Goal: Task Accomplishment & Management: Use online tool/utility

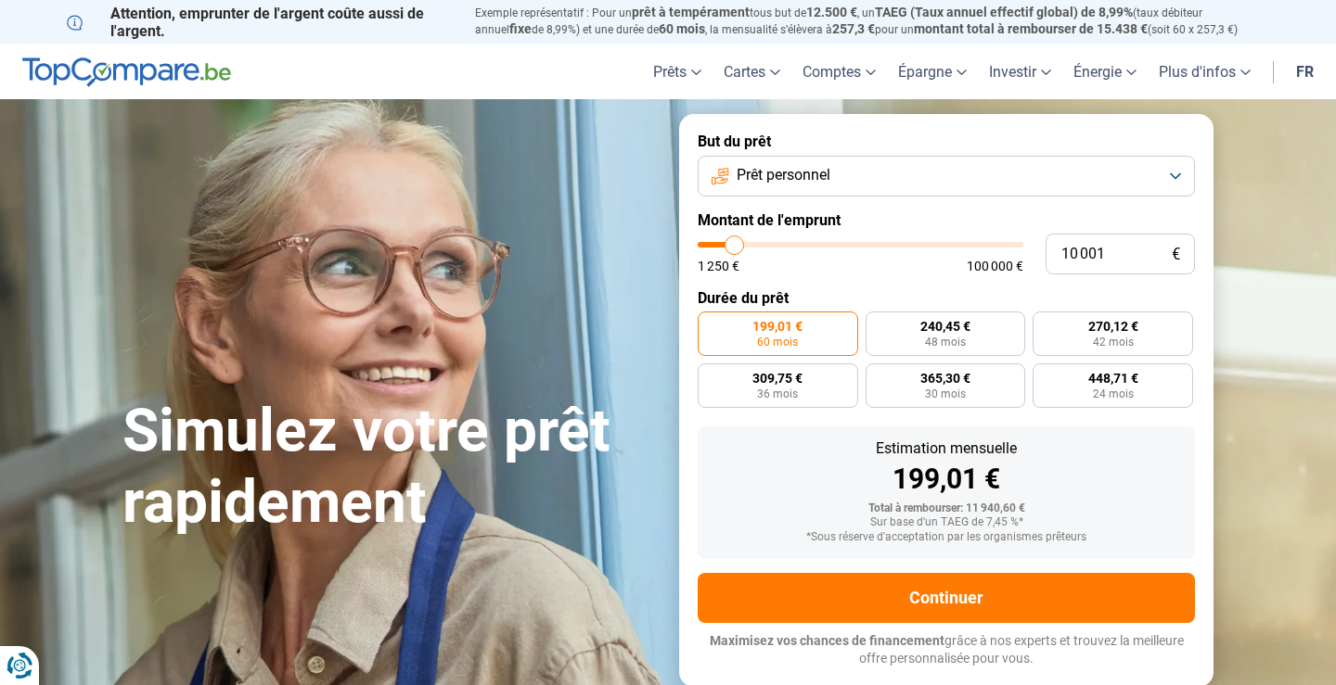
click at [798, 162] on button "Prêt personnel" at bounding box center [946, 176] width 497 height 41
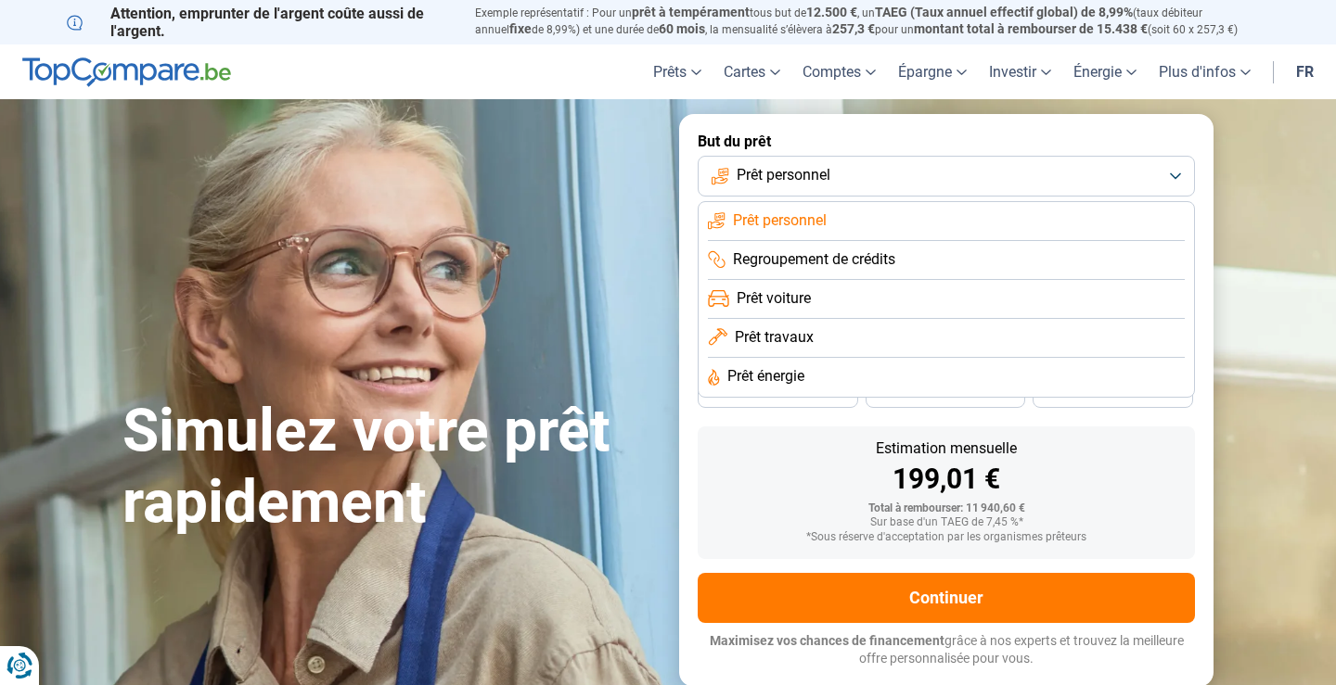
click at [787, 301] on span "Prêt voiture" at bounding box center [774, 298] width 74 height 20
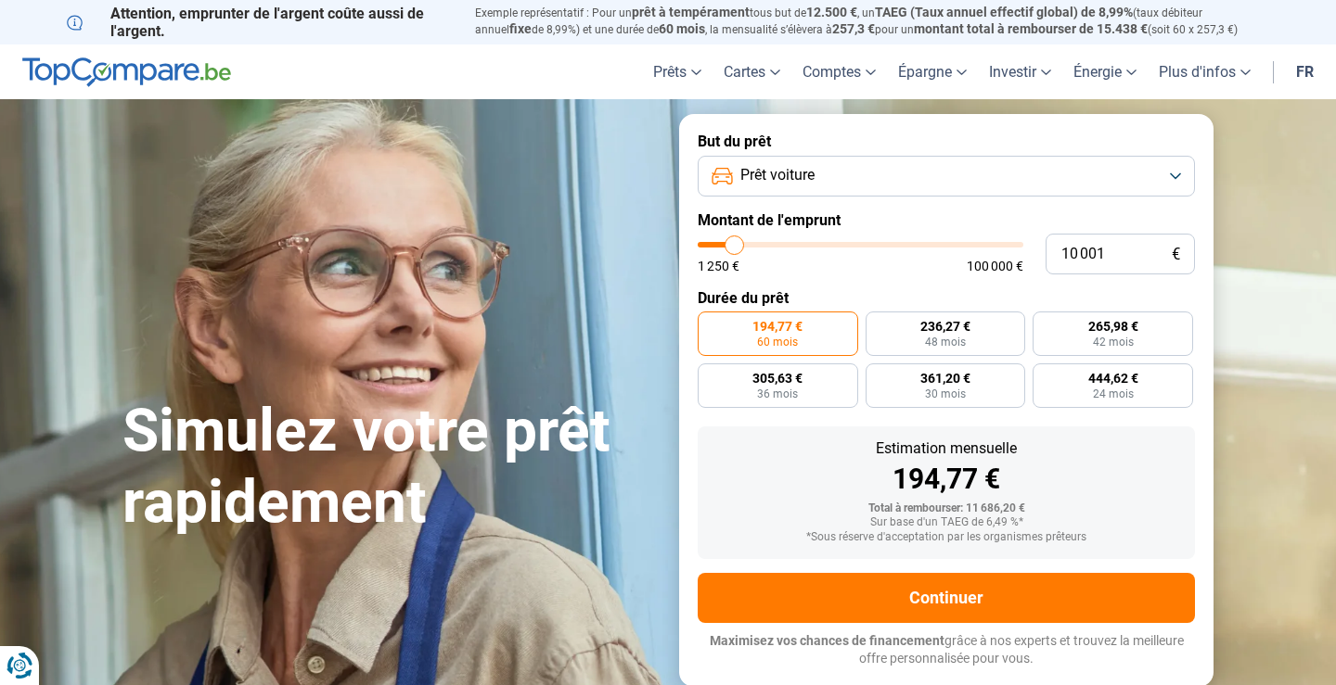
type input "10 250"
type input "10250"
type input "10 750"
type input "10750"
type input "11 250"
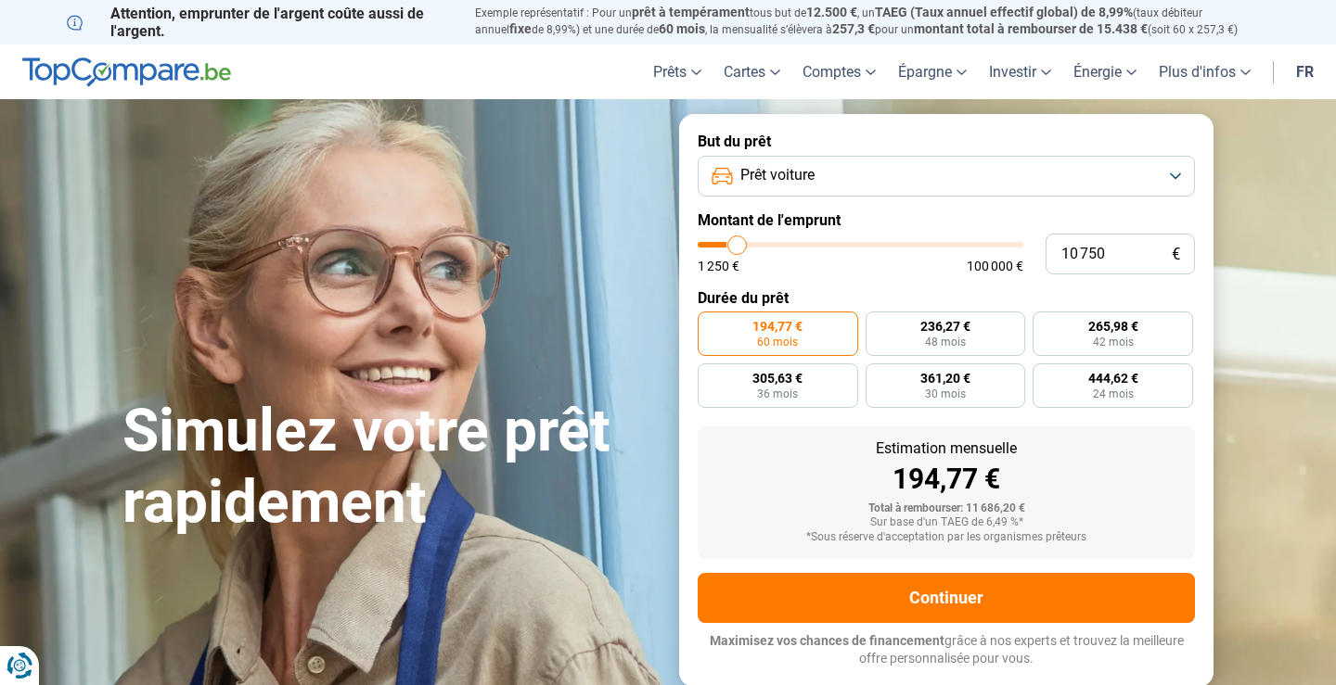
type input "11250"
type input "11 750"
type input "11750"
type input "12 250"
type input "12250"
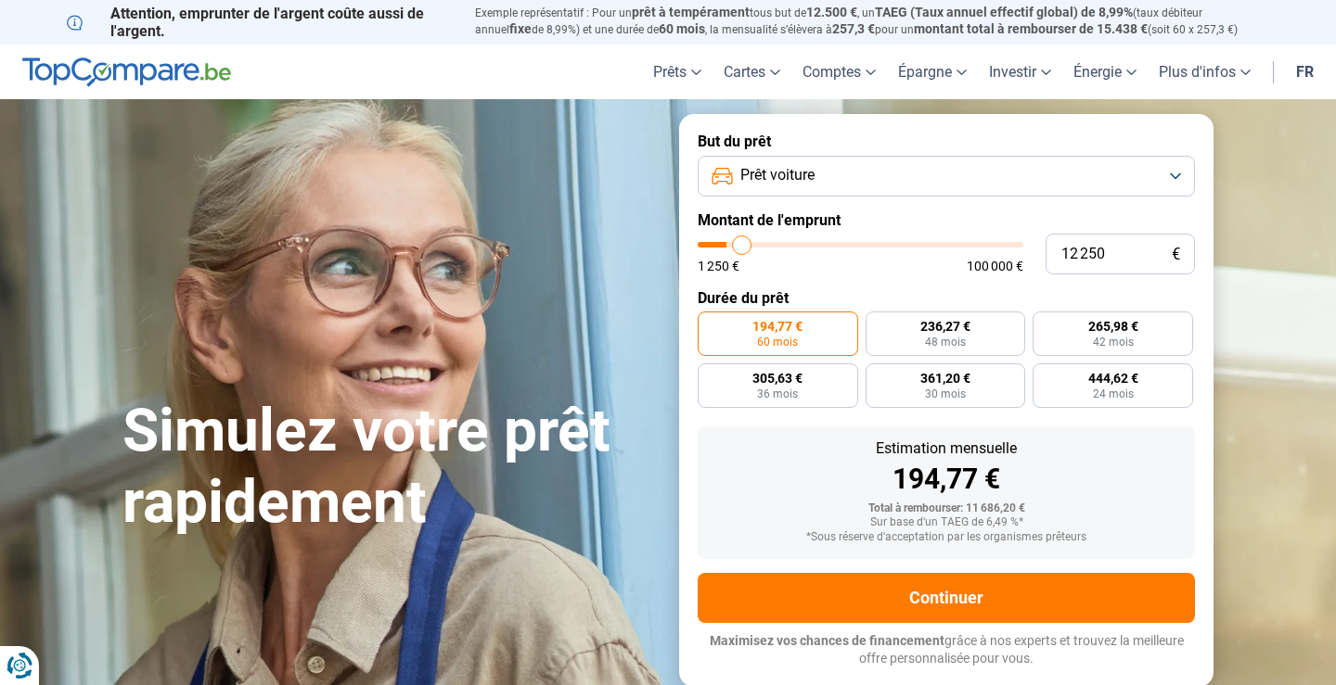
type input "13 250"
type input "13250"
type input "13 500"
type input "13500"
type input "14 000"
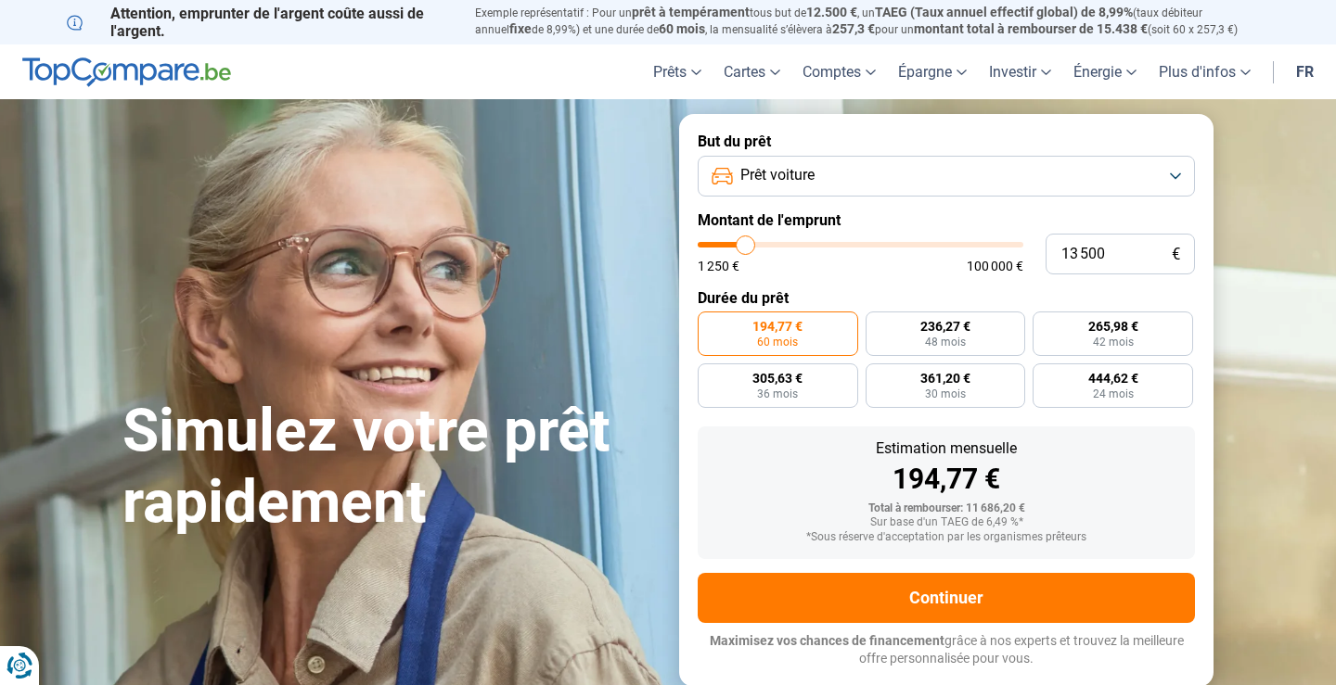
type input "14000"
type input "14 250"
type input "14250"
type input "14 750"
type input "14750"
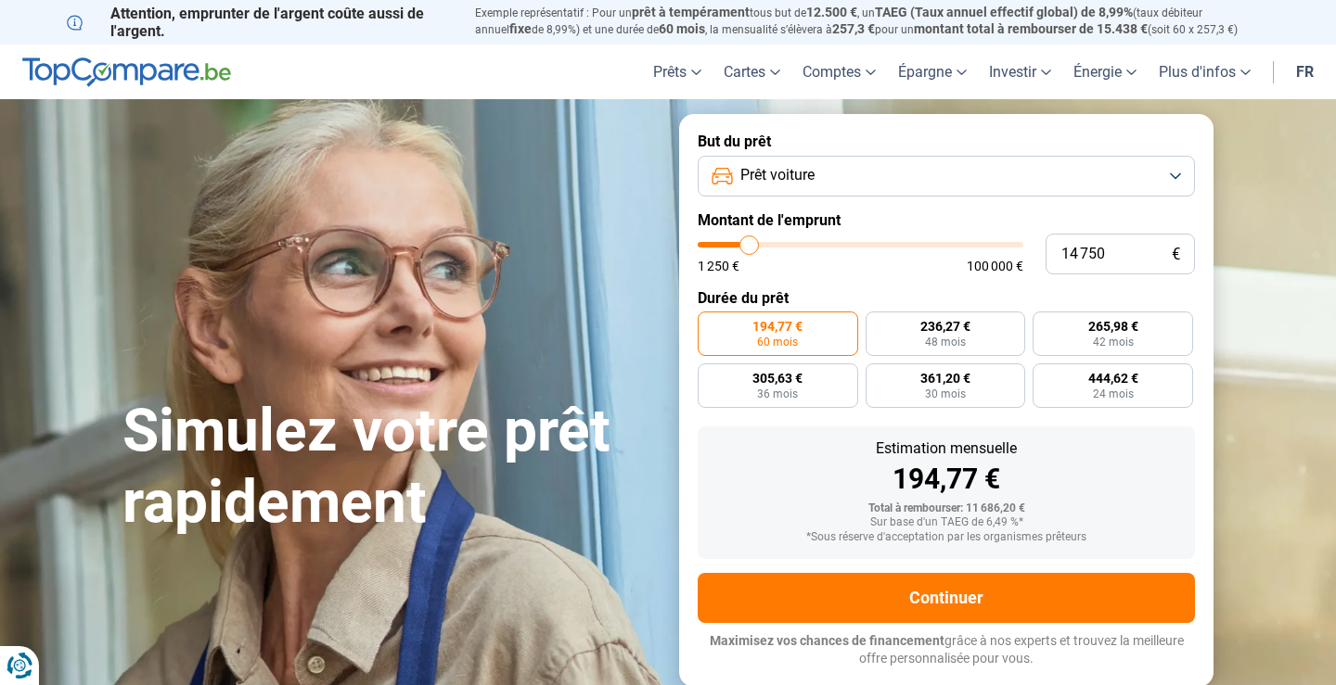
type input "15 000"
type input "15000"
type input "15 250"
type input "15250"
type input "15 750"
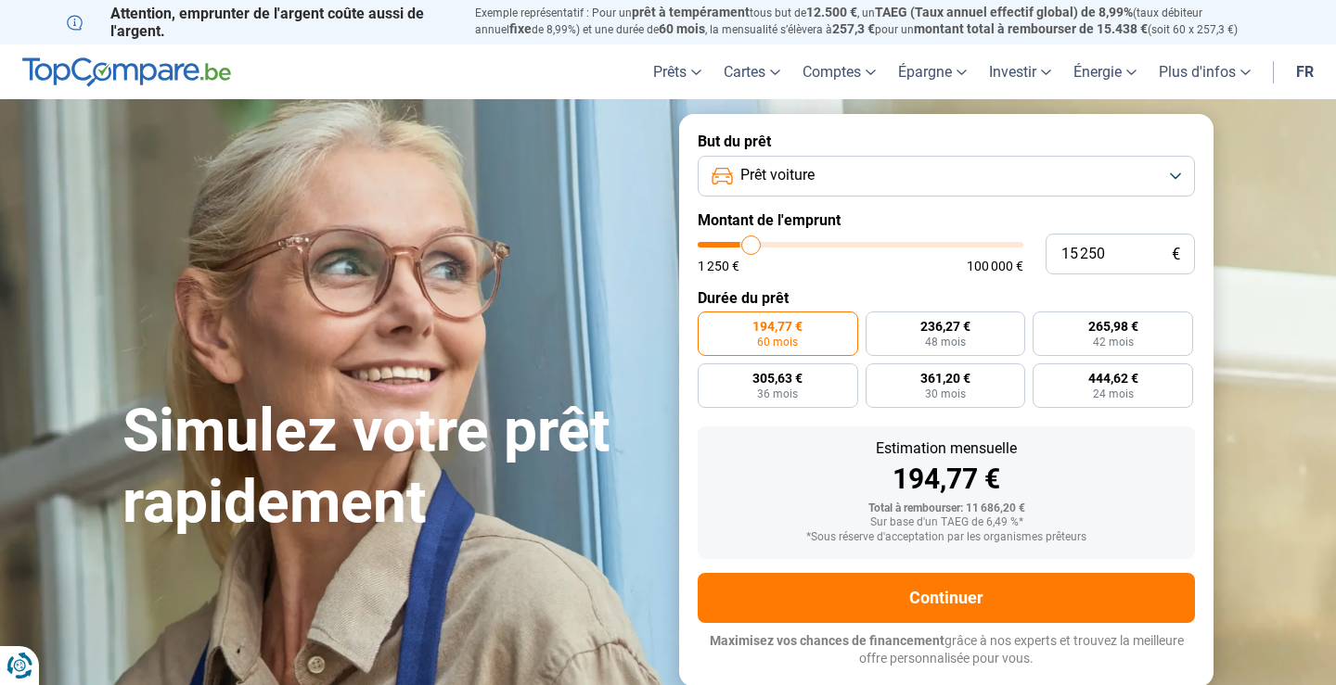
type input "15750"
type input "16 250"
type input "16250"
type input "16 500"
type input "16500"
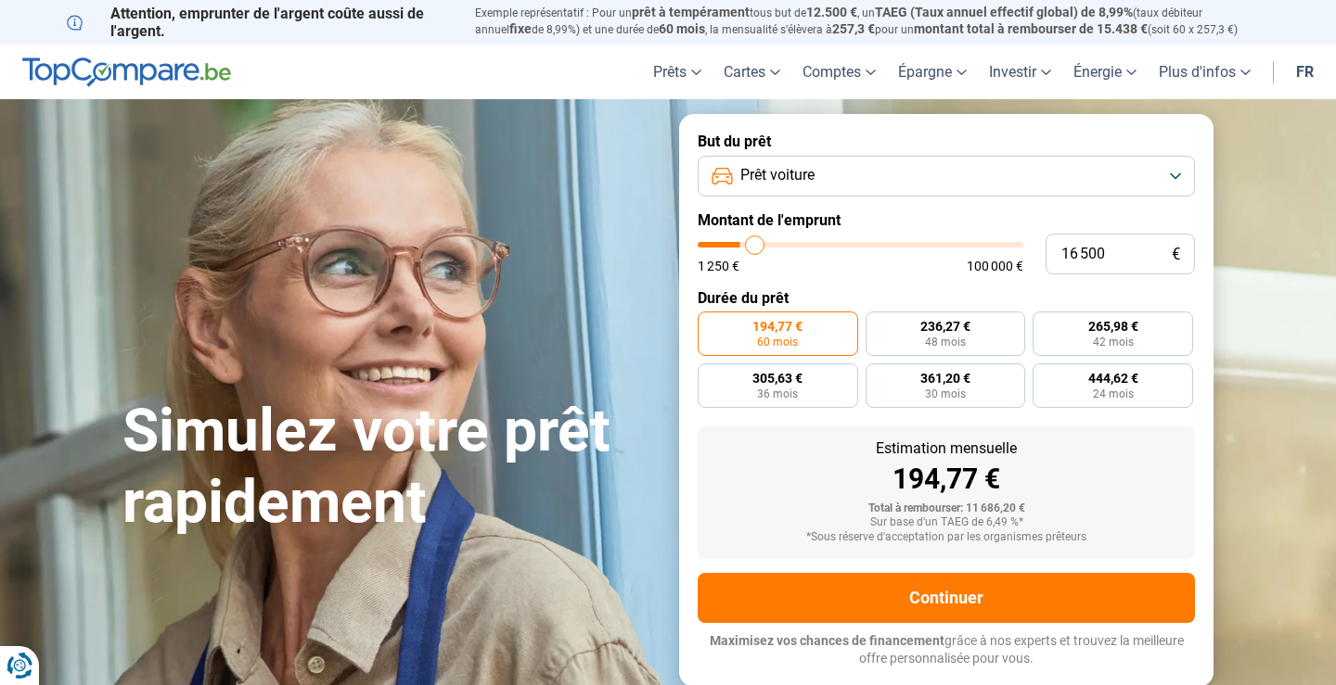
type input "16 750"
type input "16750"
type input "17 000"
type input "17000"
type input "17 250"
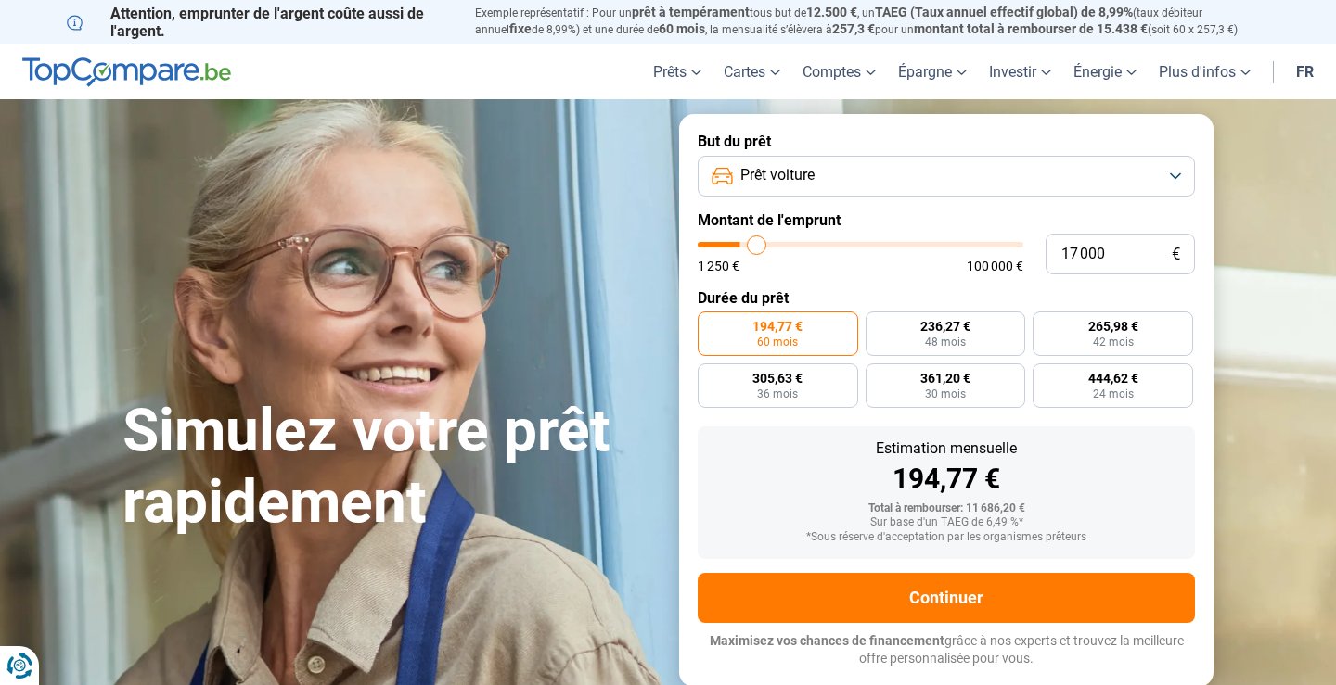
type input "17250"
type input "17 750"
type input "17750"
type input "18 000"
type input "18000"
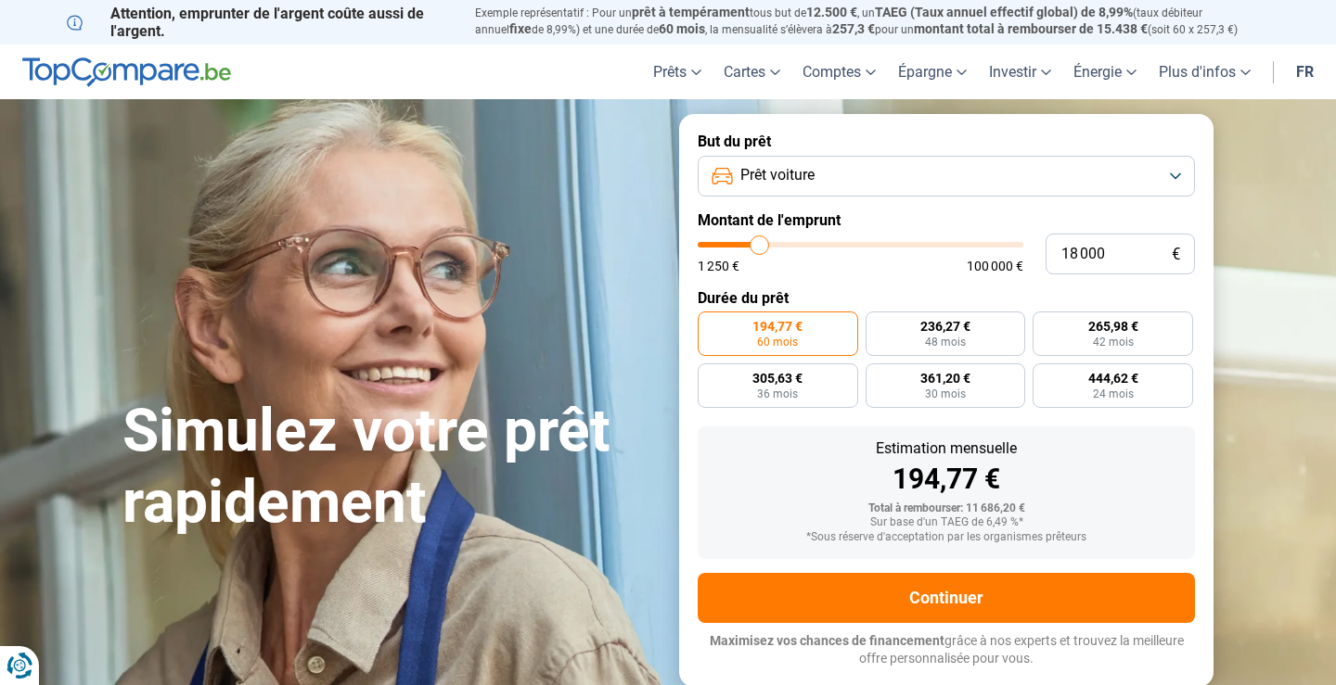
type input "18 250"
type input "18250"
type input "18 500"
type input "18500"
type input "18 750"
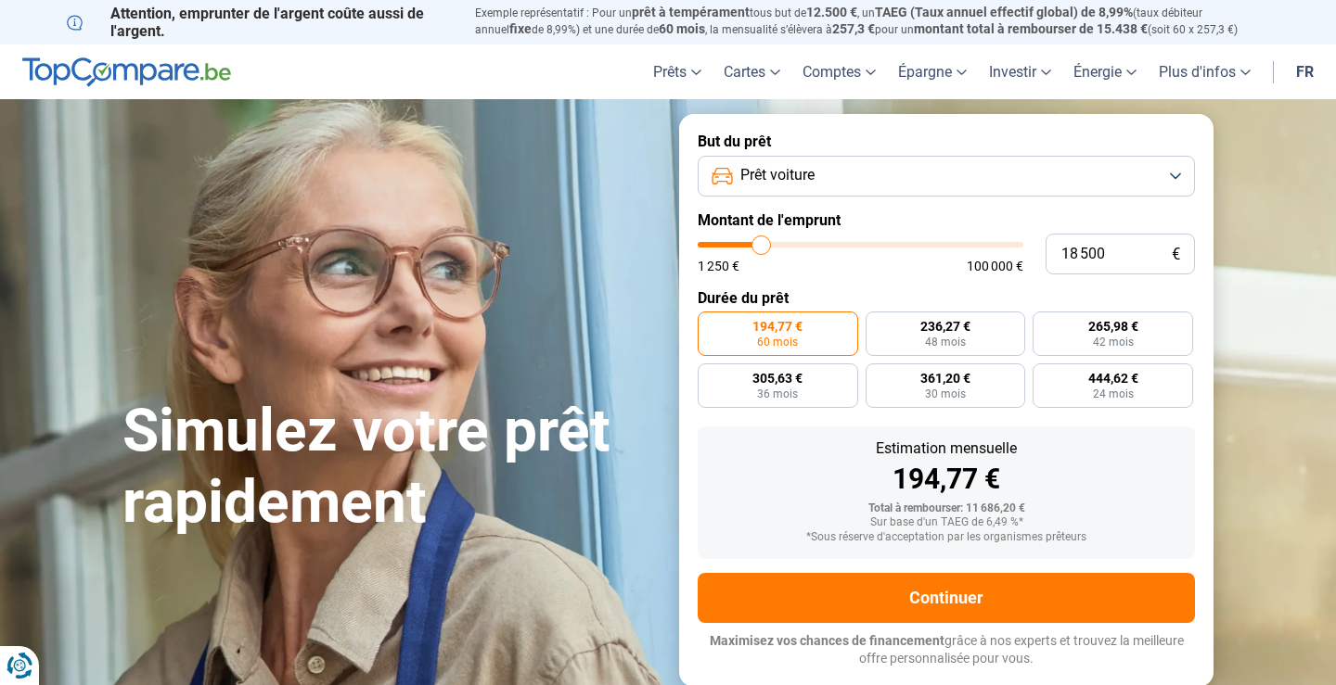
type input "18750"
type input "19 250"
type input "19250"
type input "19 500"
type input "19500"
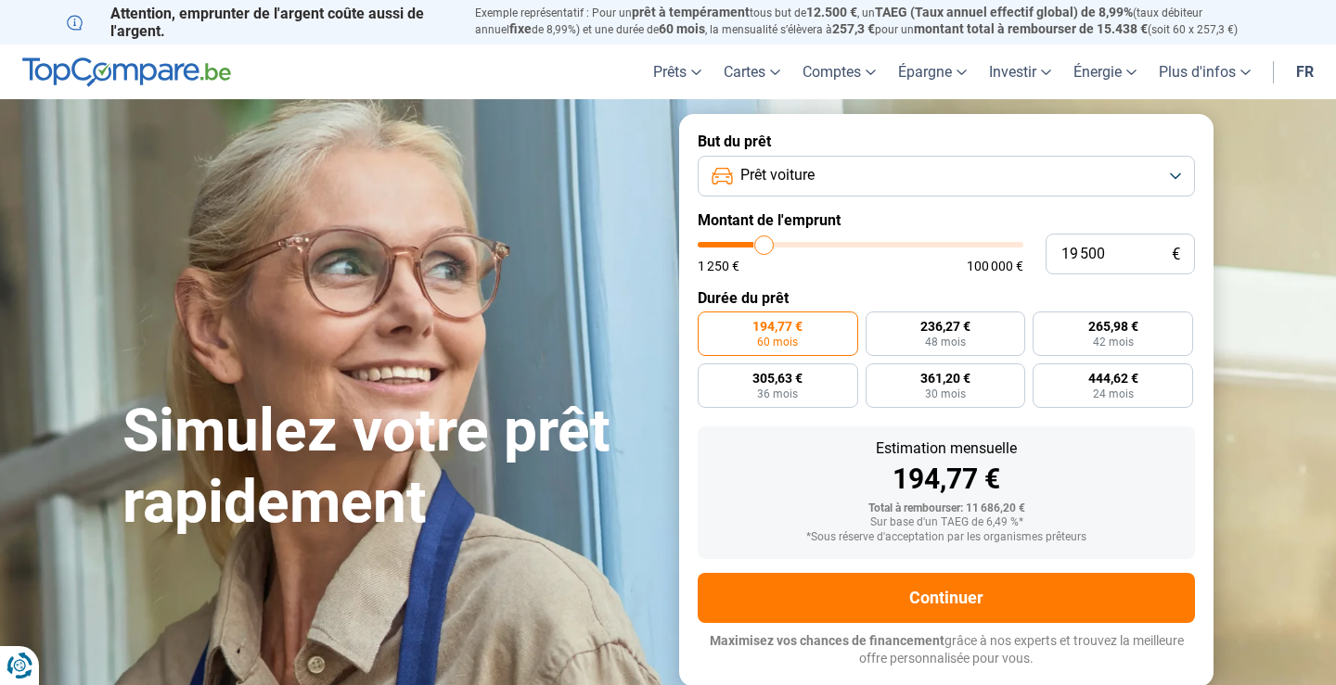
type input "19 750"
type input "19750"
type input "20 000"
type input "20000"
type input "20 750"
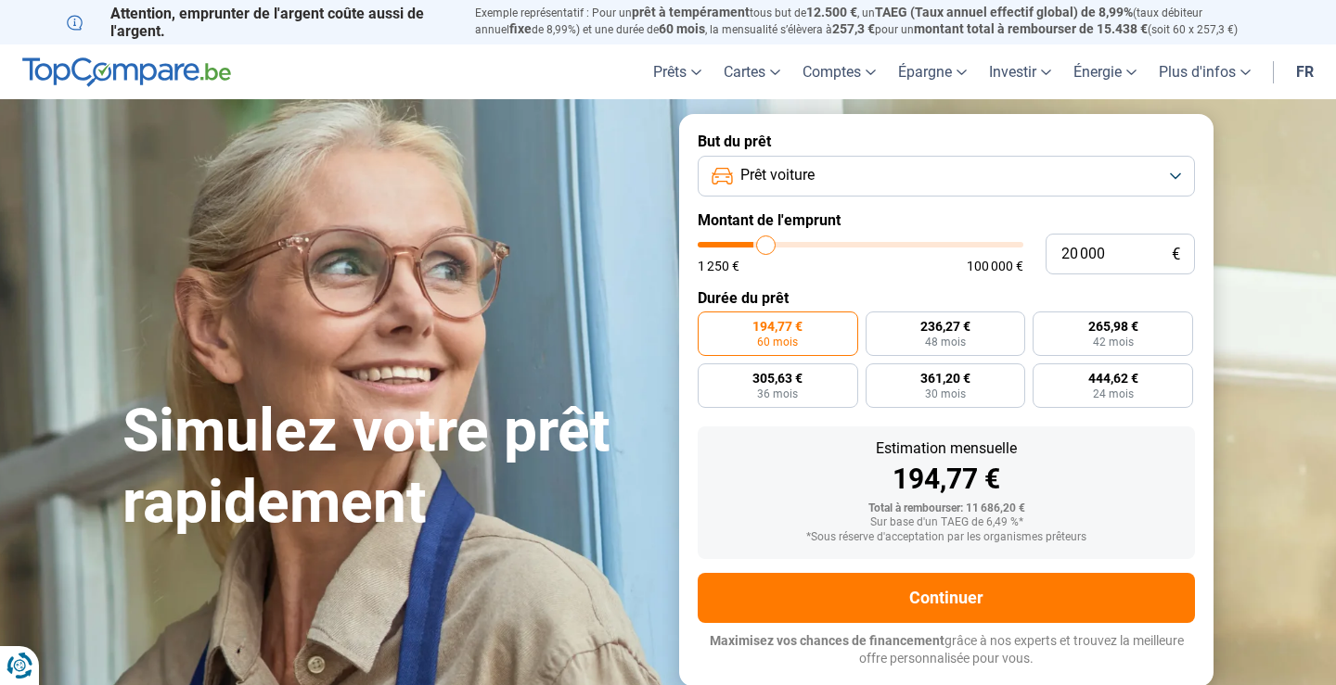
type input "20750"
type input "21 000"
type input "21000"
type input "21 500"
type input "21500"
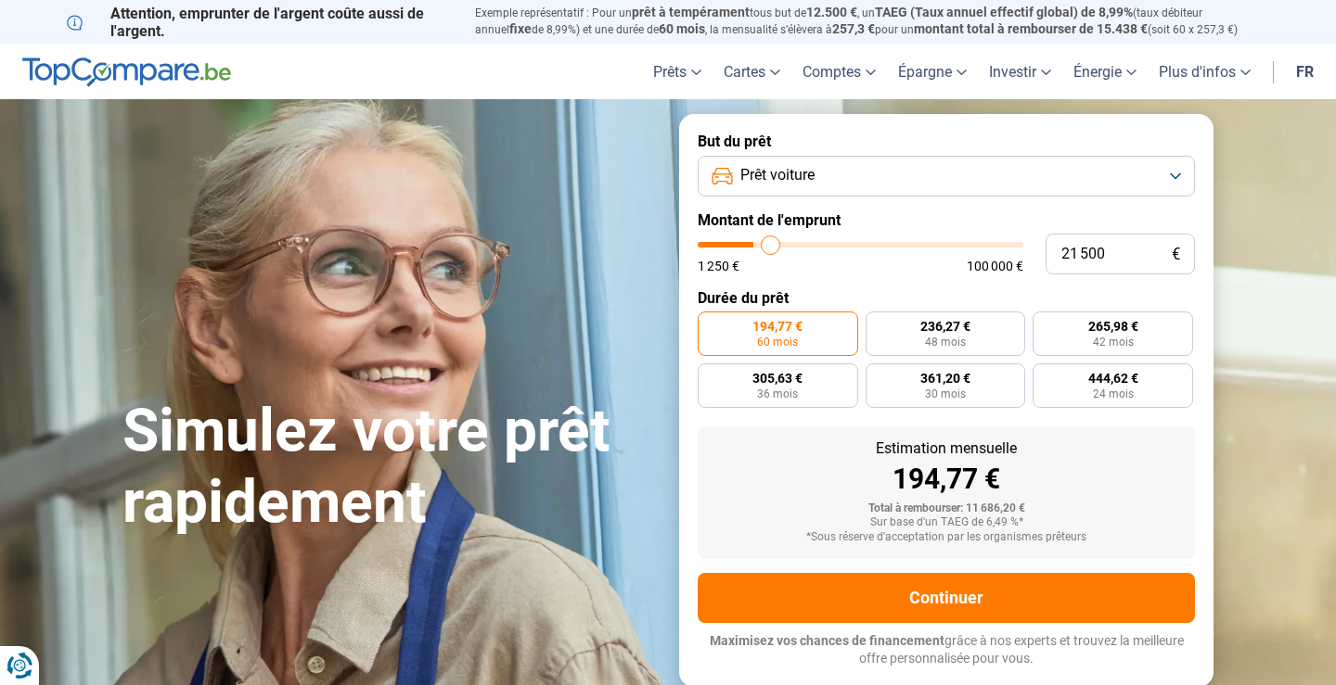
type input "22 000"
type input "22000"
type input "22 250"
type input "22250"
type input "22 500"
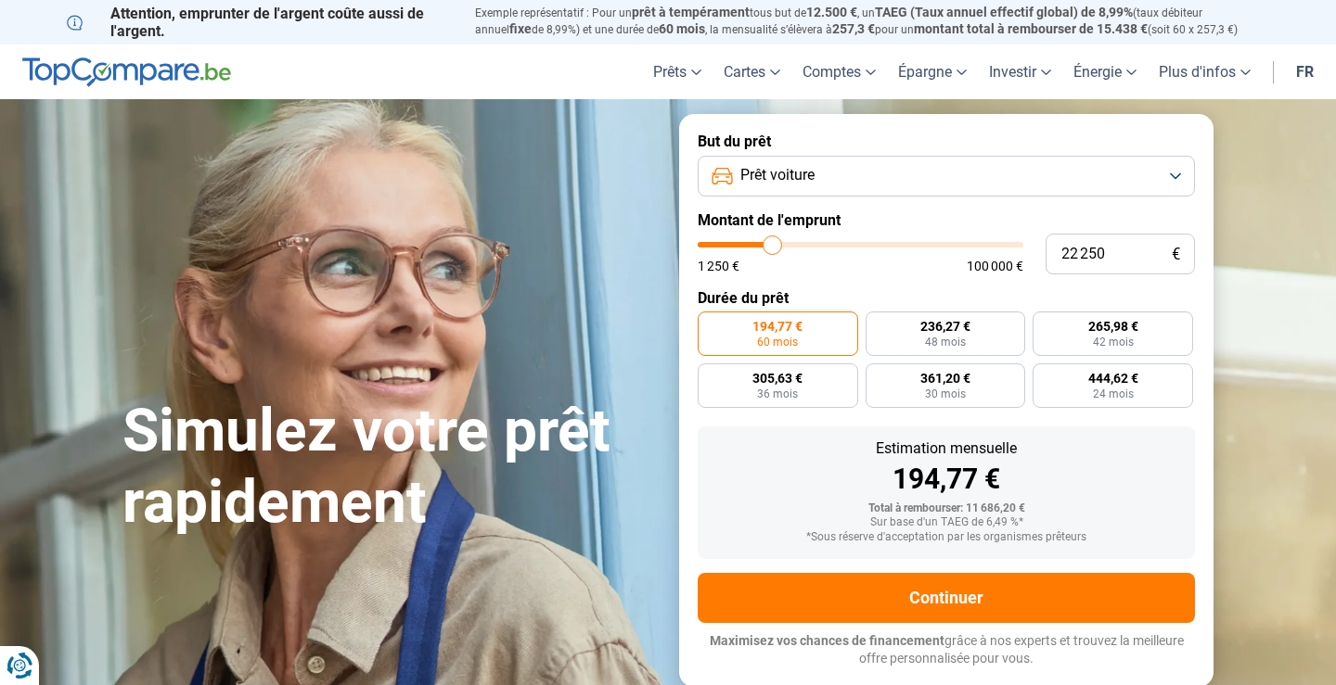
type input "22500"
type input "22 250"
type input "22250"
type input "22 000"
type input "22000"
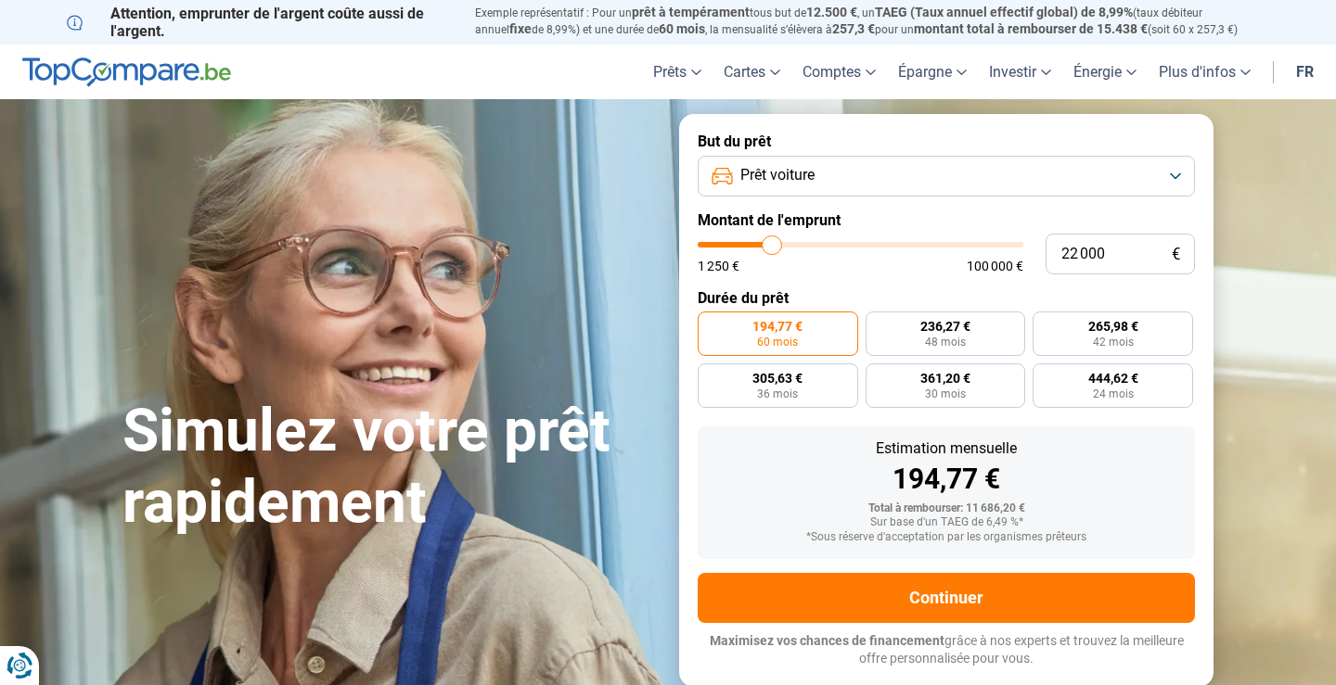
type input "21 250"
type input "21250"
type input "21 000"
type input "21000"
type input "20 500"
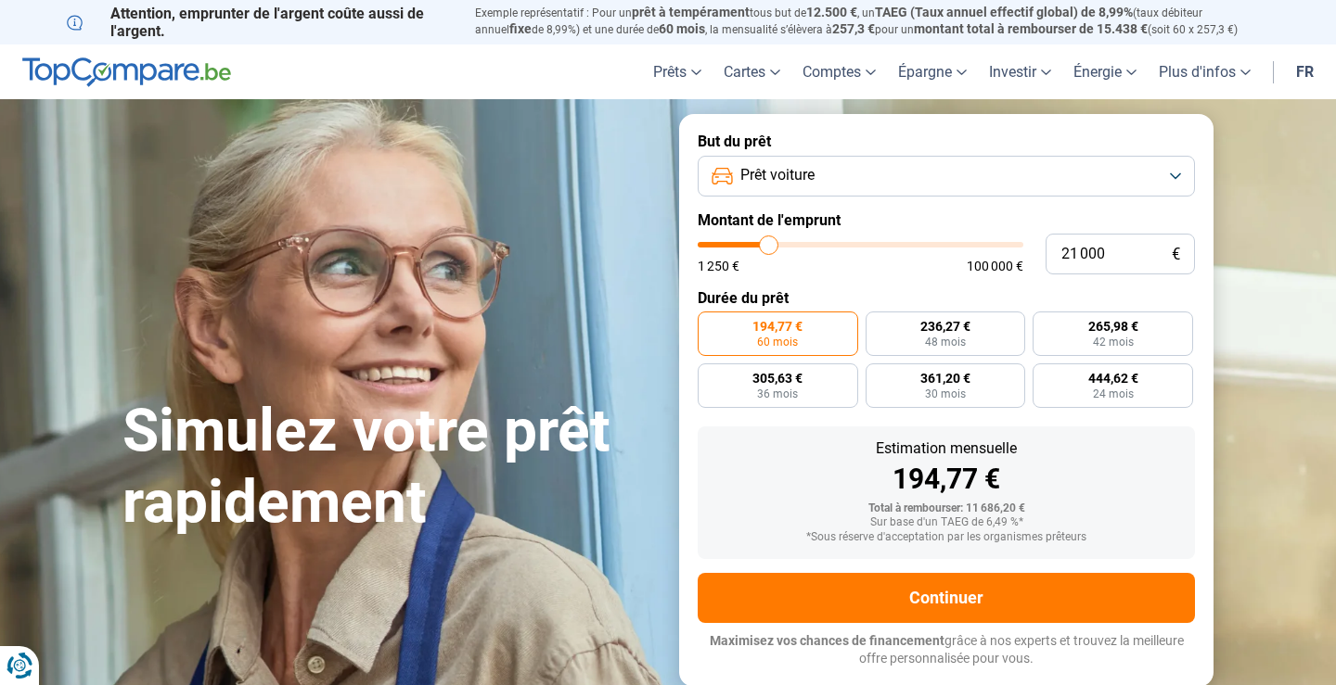
type input "20500"
type input "20 000"
type input "20000"
type input "19 750"
type input "19750"
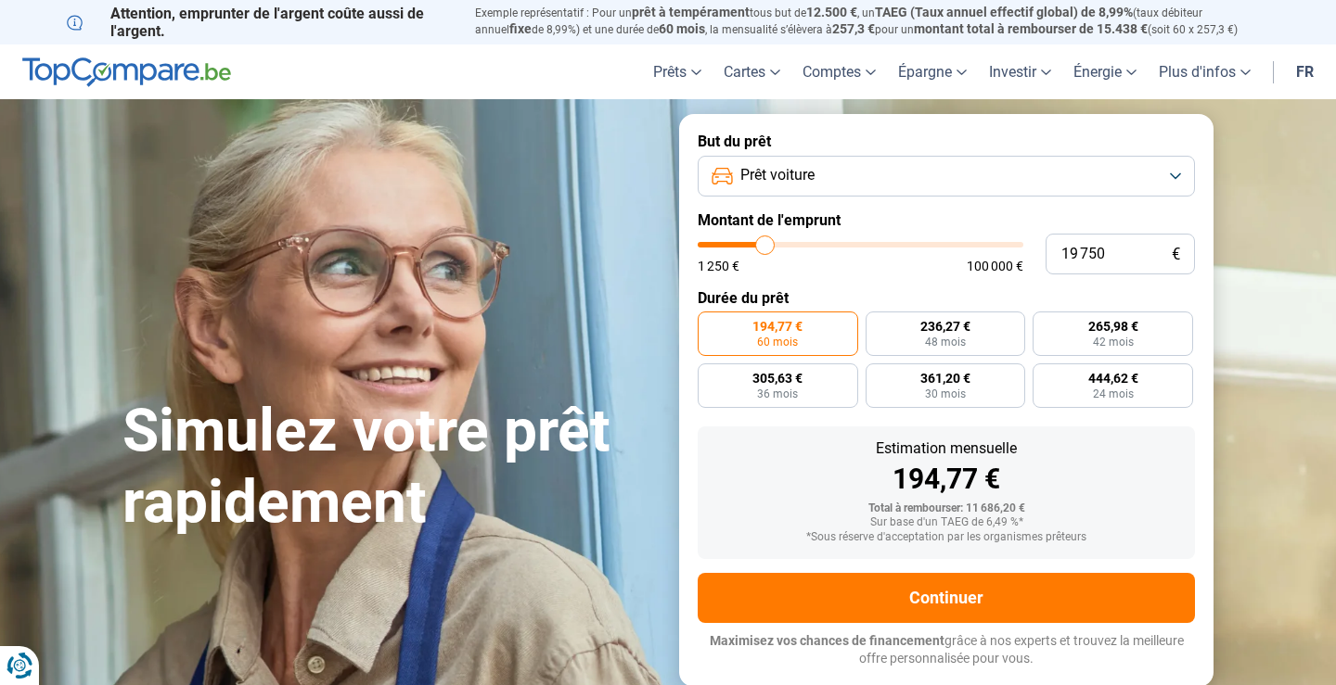
type input "19 500"
type input "19500"
type input "19 250"
type input "19250"
type input "18 750"
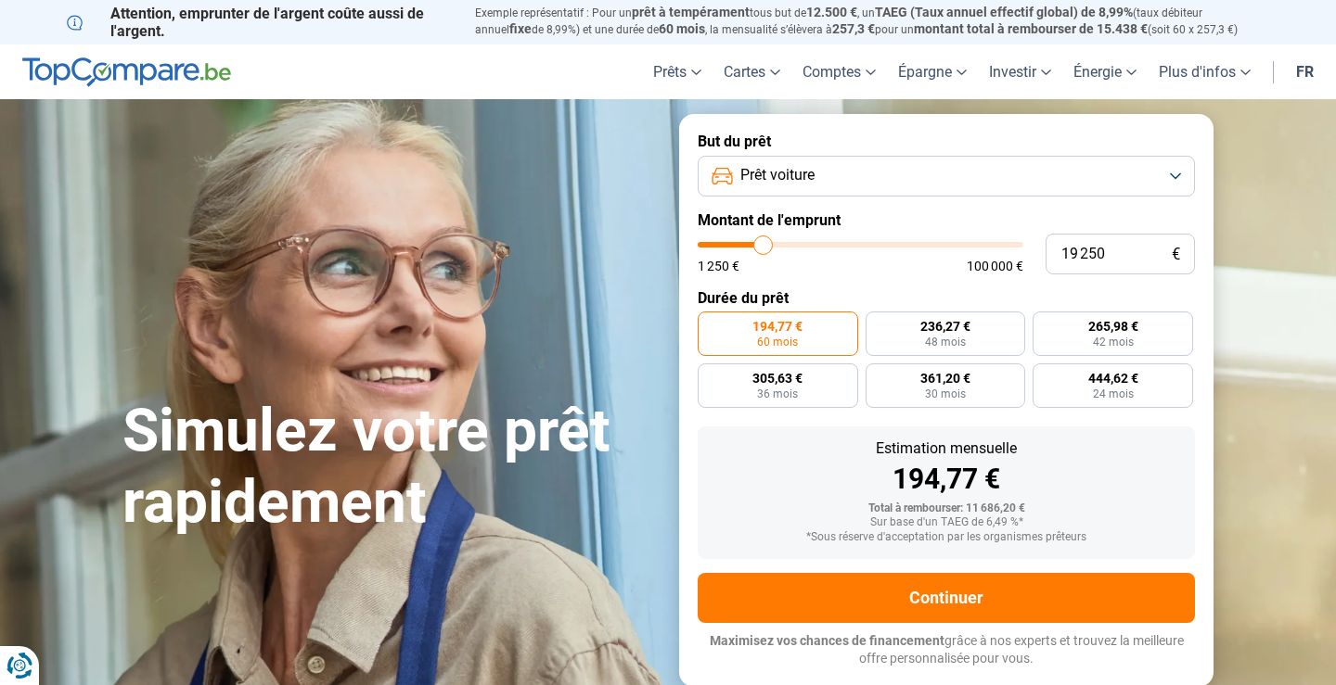
type input "18750"
type input "18 500"
type input "18500"
type input "18 250"
type input "18250"
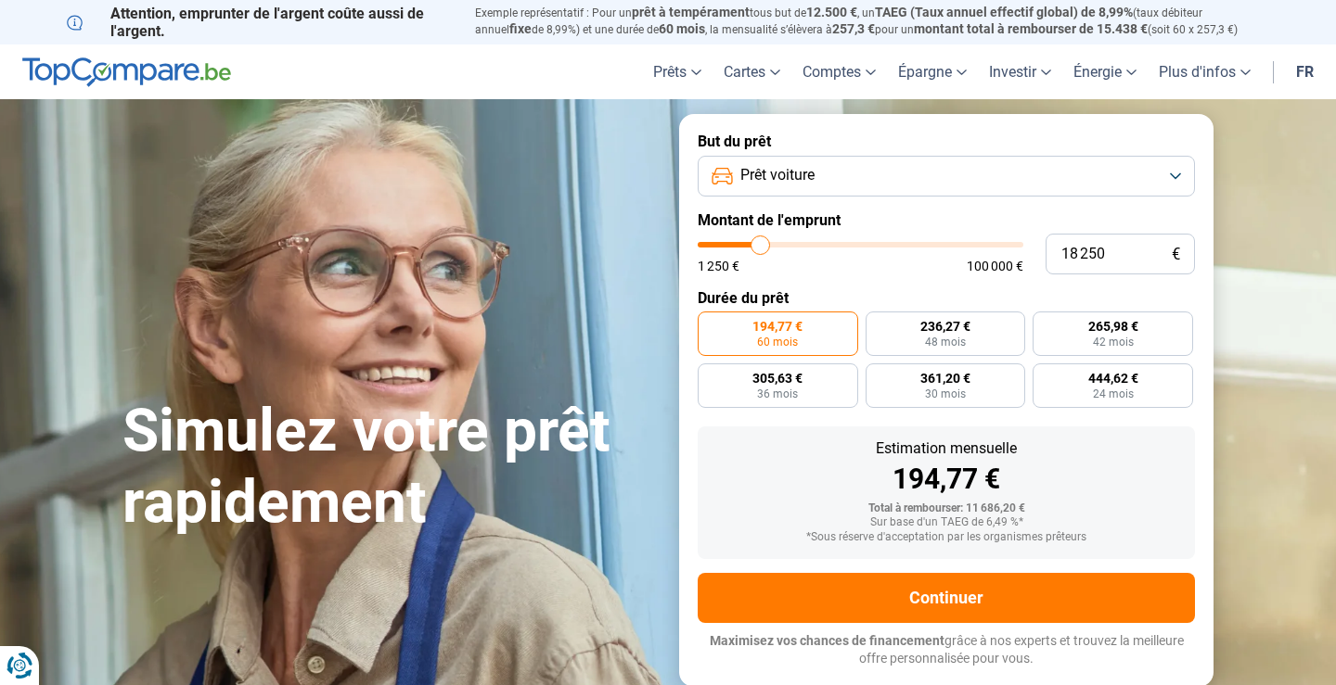
type input "18 000"
type input "18000"
type input "17 750"
type input "17750"
type input "17 250"
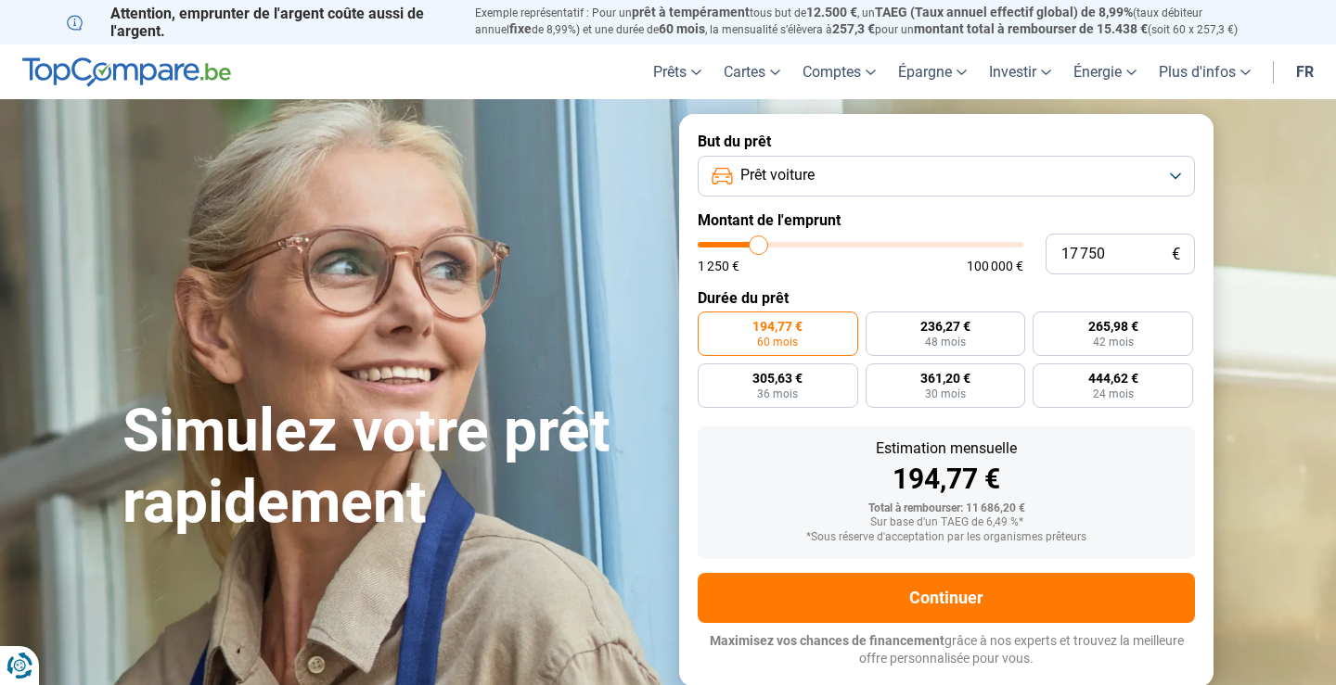
type input "17250"
type input "17 000"
type input "17000"
type input "16 750"
type input "16750"
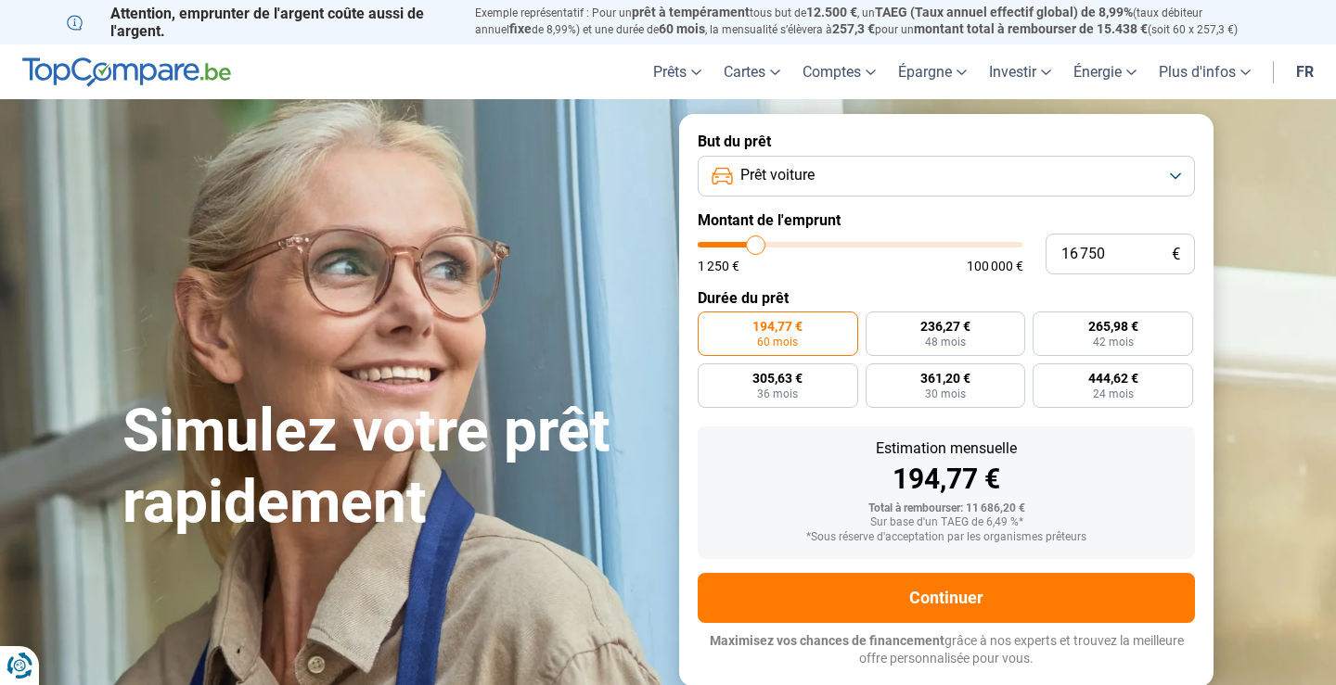
type input "16 500"
type input "16500"
type input "16 250"
type input "16250"
type input "15 750"
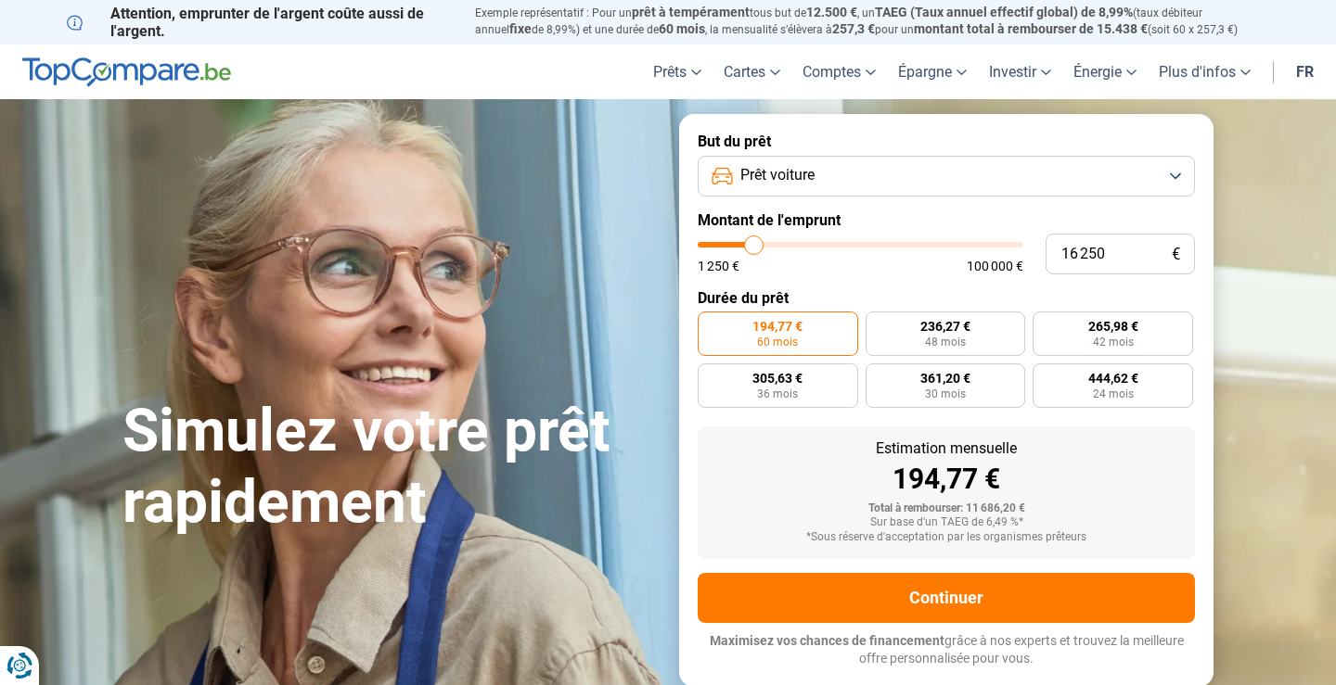
type input "15750"
type input "15 500"
type input "15500"
type input "15 250"
type input "15250"
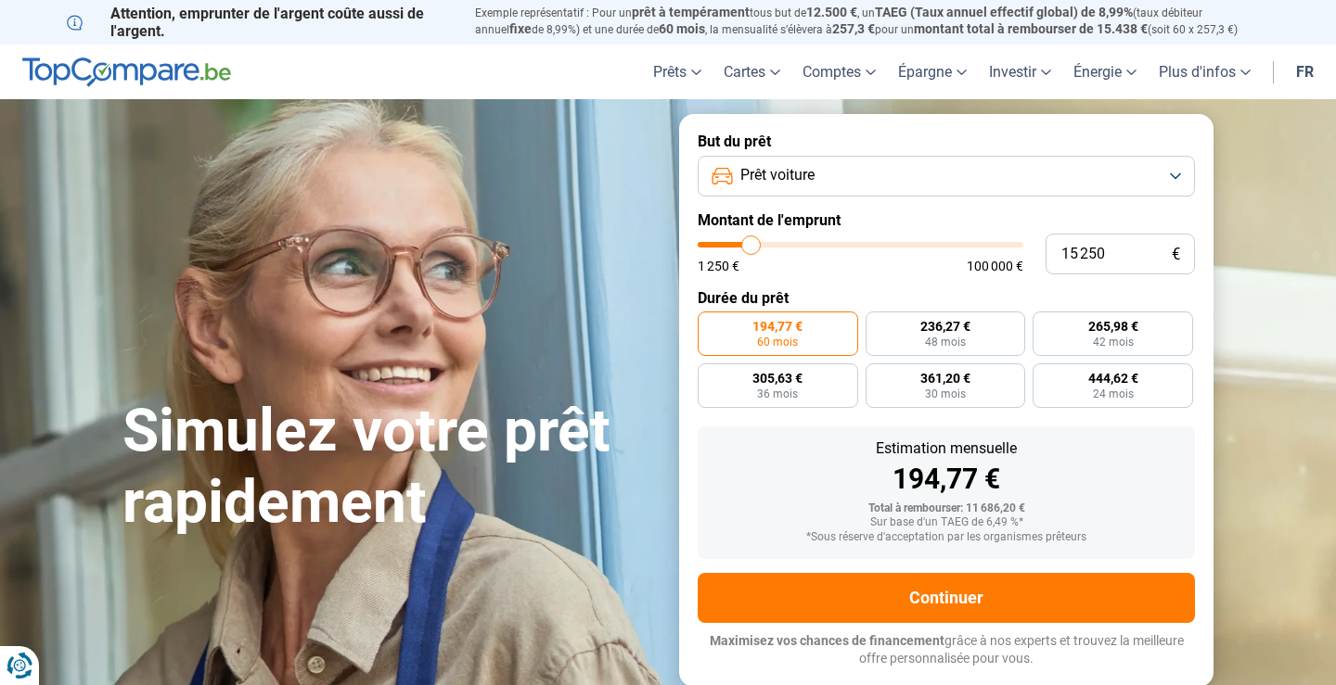
type input "15 000"
type input "15000"
type input "14 750"
type input "14750"
type input "14 250"
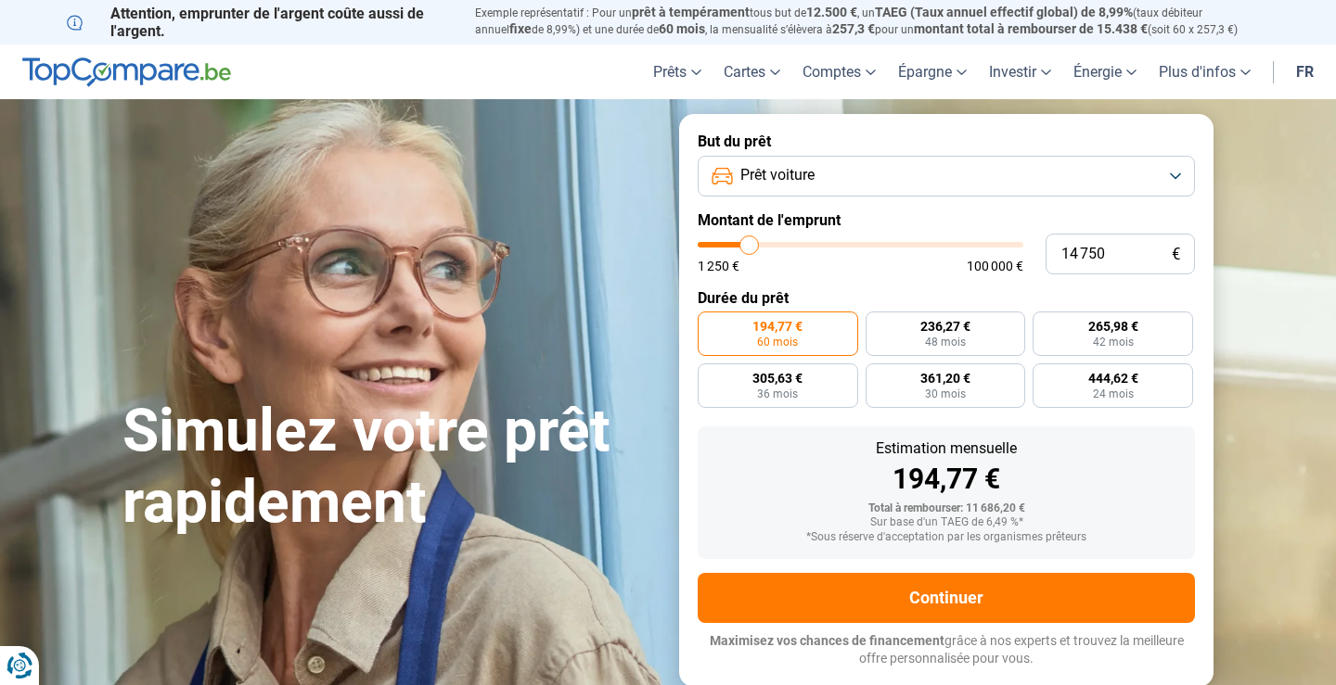
type input "14250"
type input "14 750"
type input "14750"
type input "15 000"
type input "15000"
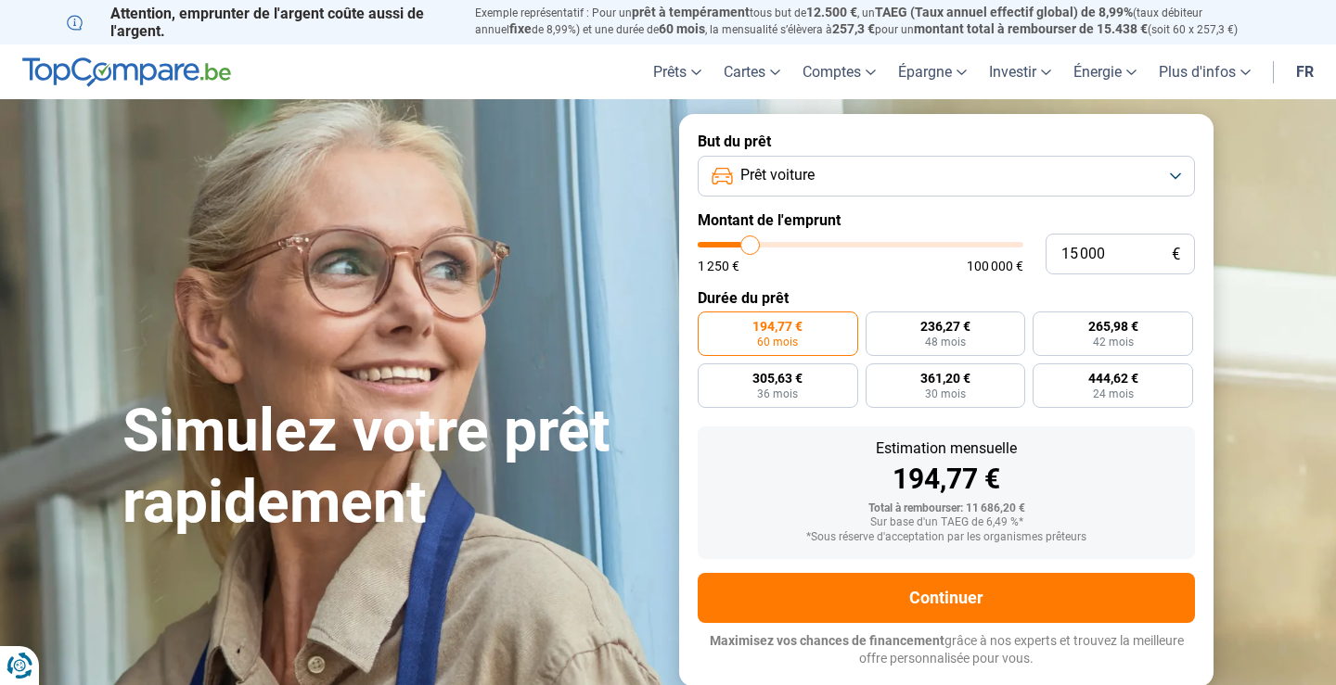
type input "15 250"
type input "15250"
type input "15 500"
type input "15500"
type input "15 250"
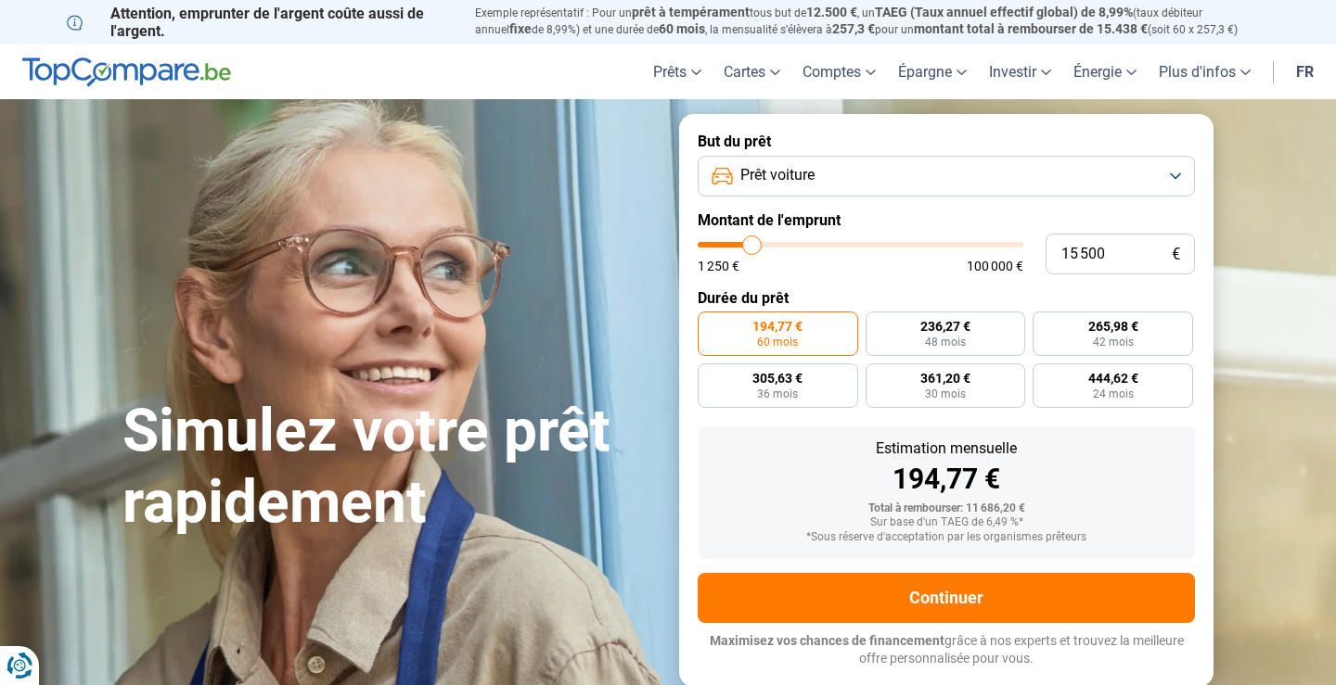
type input "15250"
type input "15 000"
type input "15000"
type input "14 750"
type input "14750"
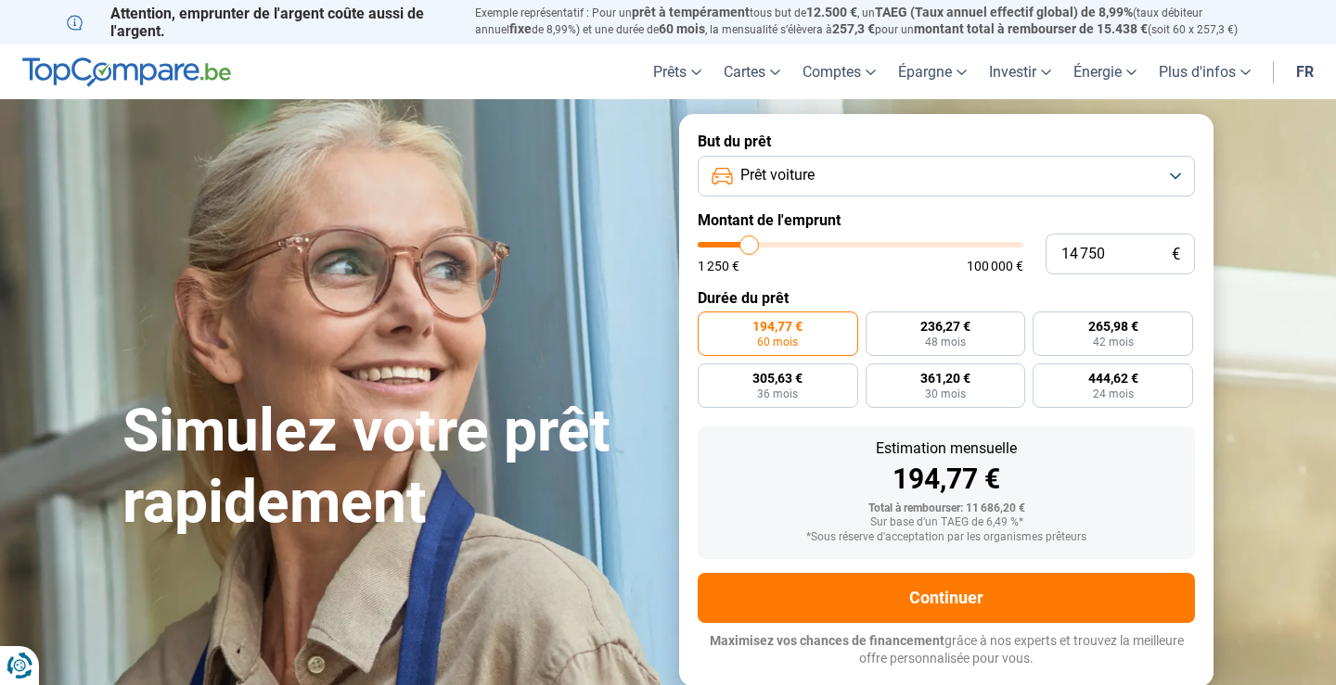
type input "15 000"
type input "15000"
type input "15 250"
drag, startPoint x: 736, startPoint y: 244, endPoint x: 751, endPoint y: 242, distance: 15.9
type input "15250"
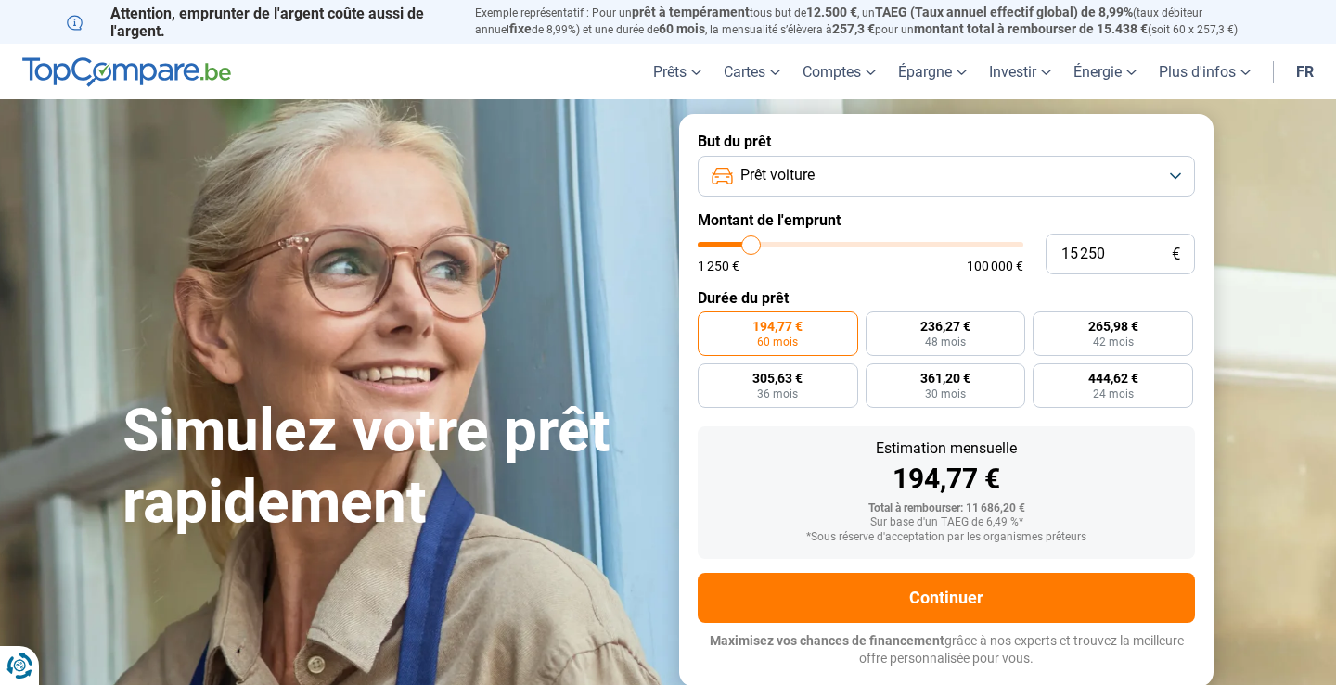
click at [751, 242] on input "range" at bounding box center [861, 245] width 326 height 6
radio input "false"
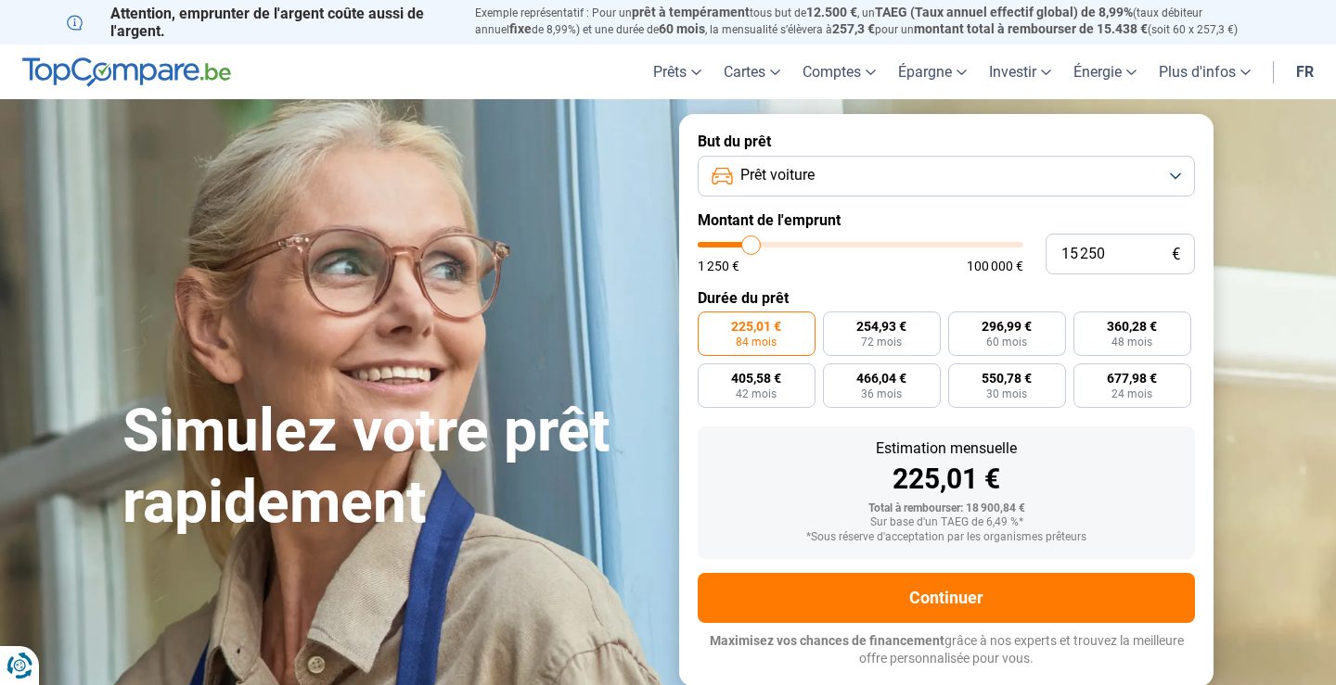
type input "15 000"
type input "15000"
click at [750, 242] on input "range" at bounding box center [861, 245] width 326 height 6
radio input "true"
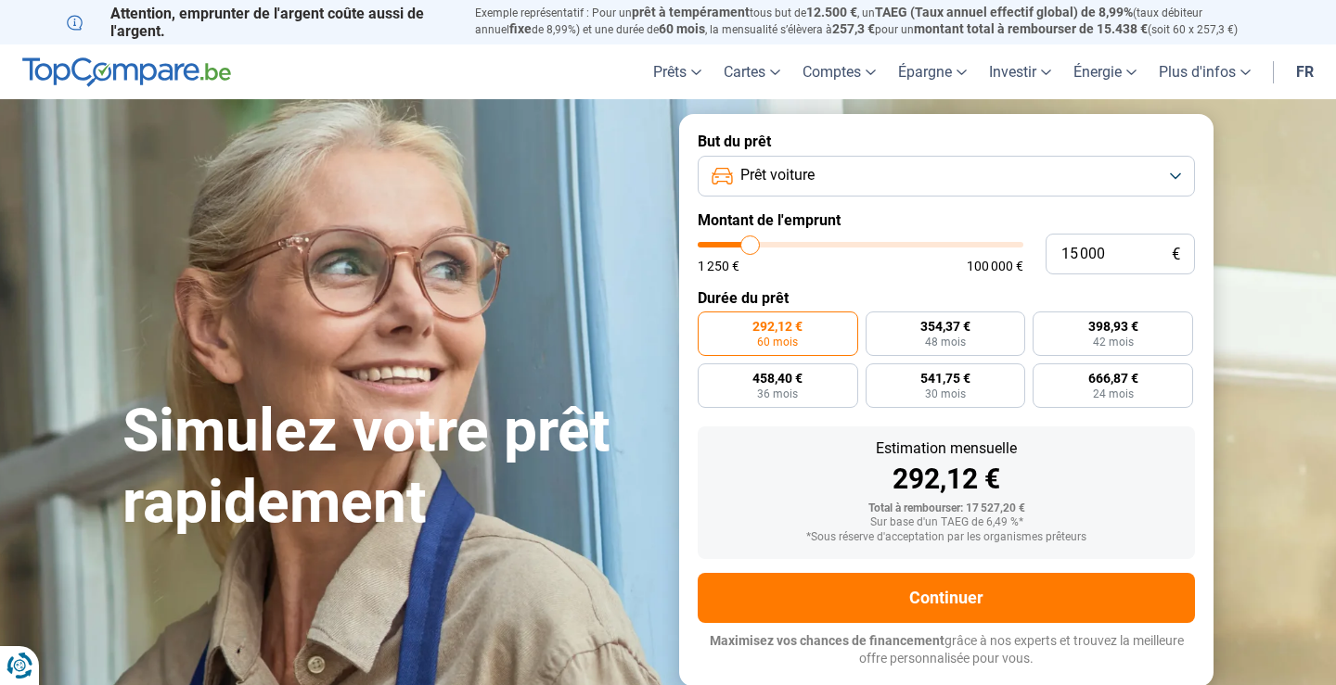
click at [1293, 222] on section "Simulez votre prêt rapidement Simulez votre prêt rapidement But du prêt Prêt vo…" at bounding box center [668, 400] width 1336 height 602
